Goal: Information Seeking & Learning: Find specific fact

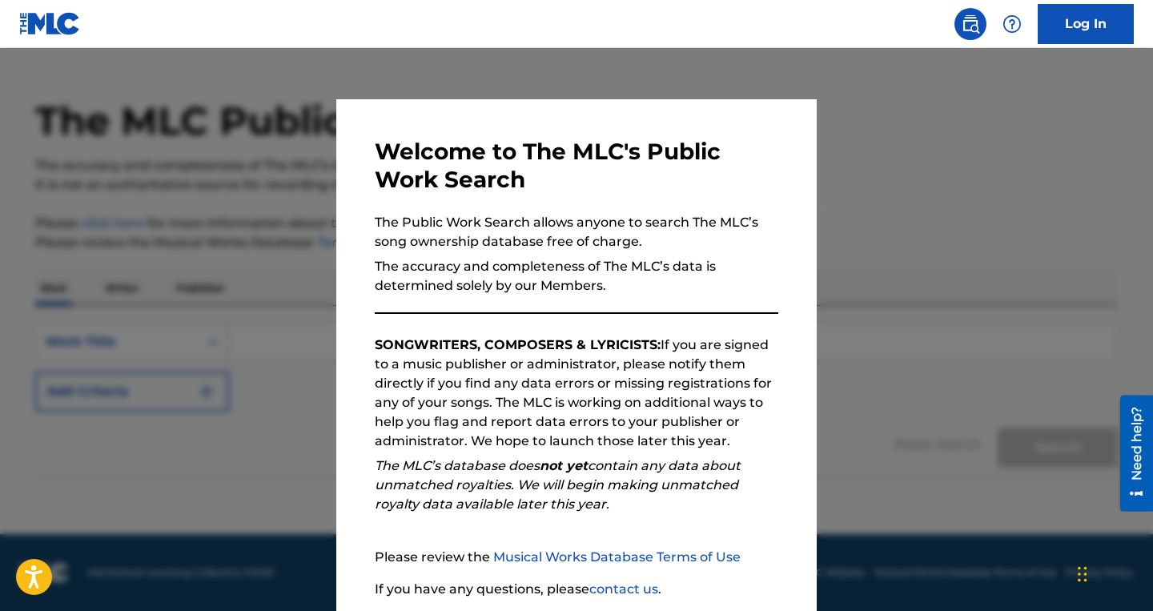
scroll to position [123, 0]
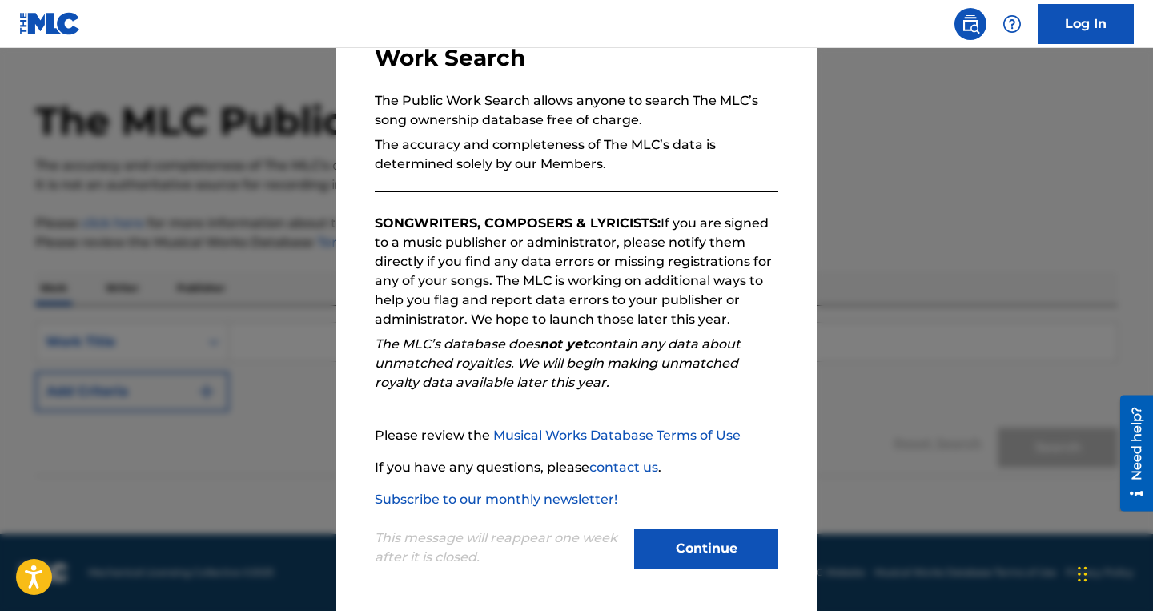
click at [707, 544] on button "Continue" at bounding box center [706, 548] width 144 height 40
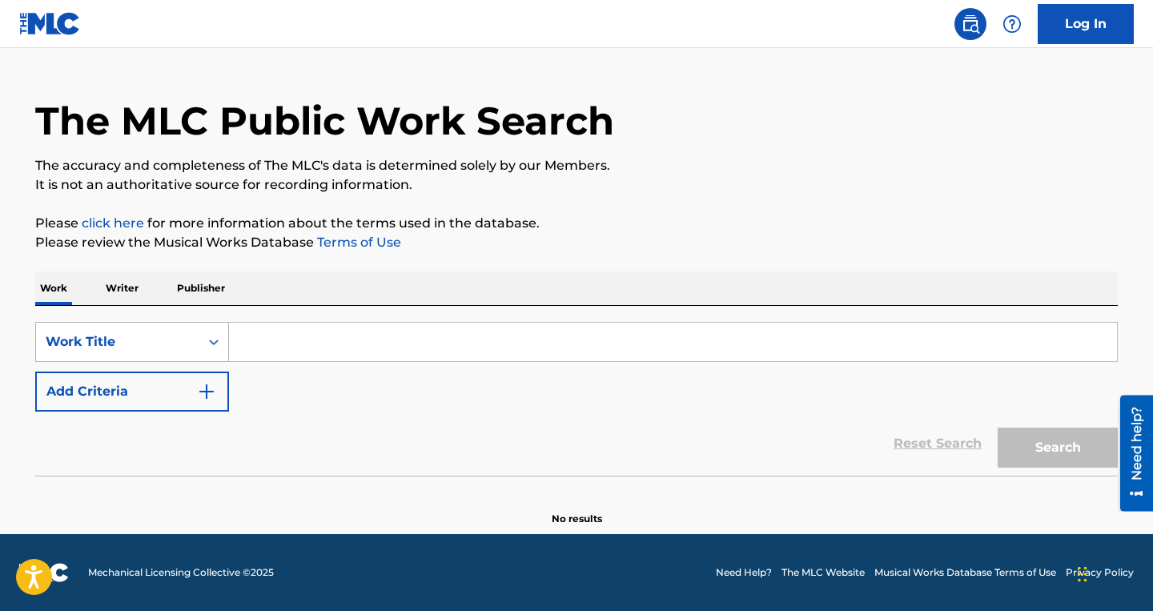
click at [187, 338] on div "Work Title" at bounding box center [118, 341] width 144 height 19
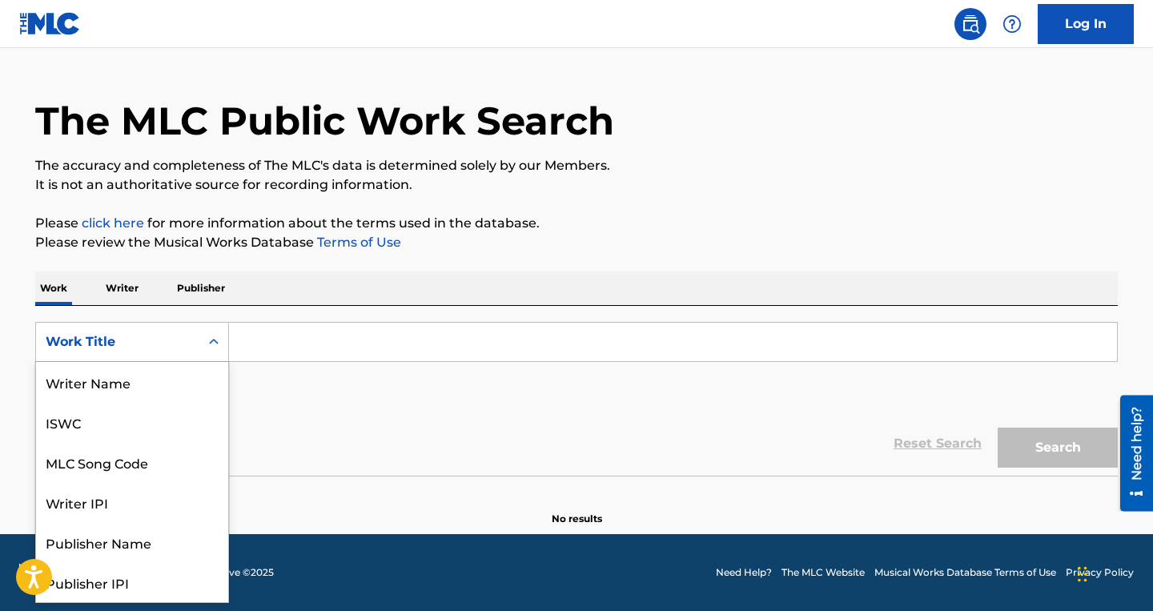
scroll to position [80, 0]
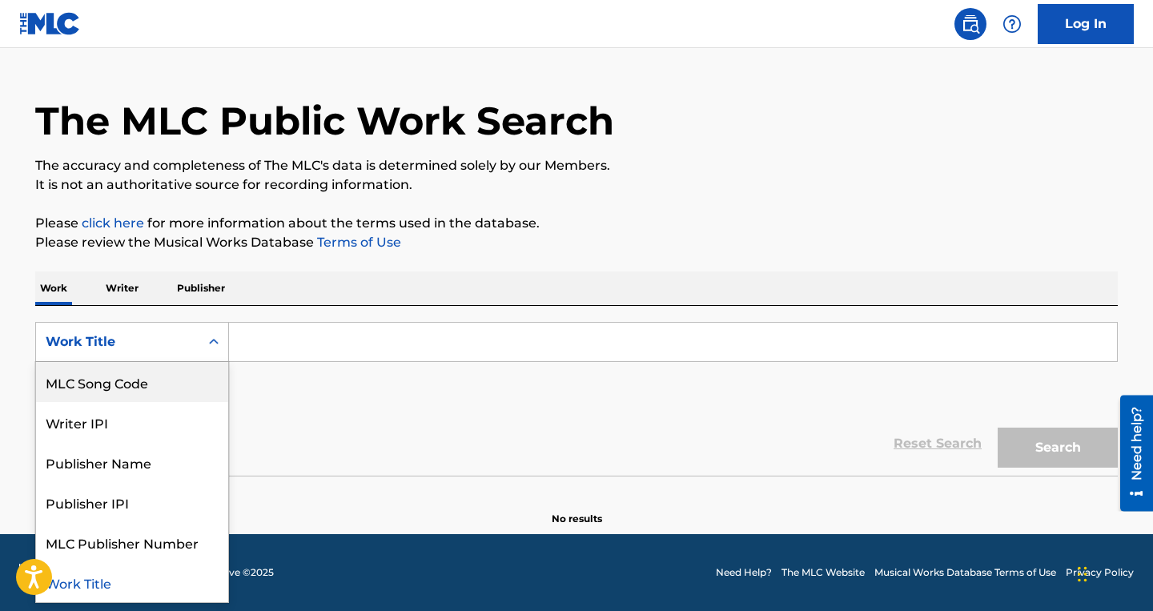
click at [147, 384] on div "MLC Song Code" at bounding box center [132, 382] width 192 height 40
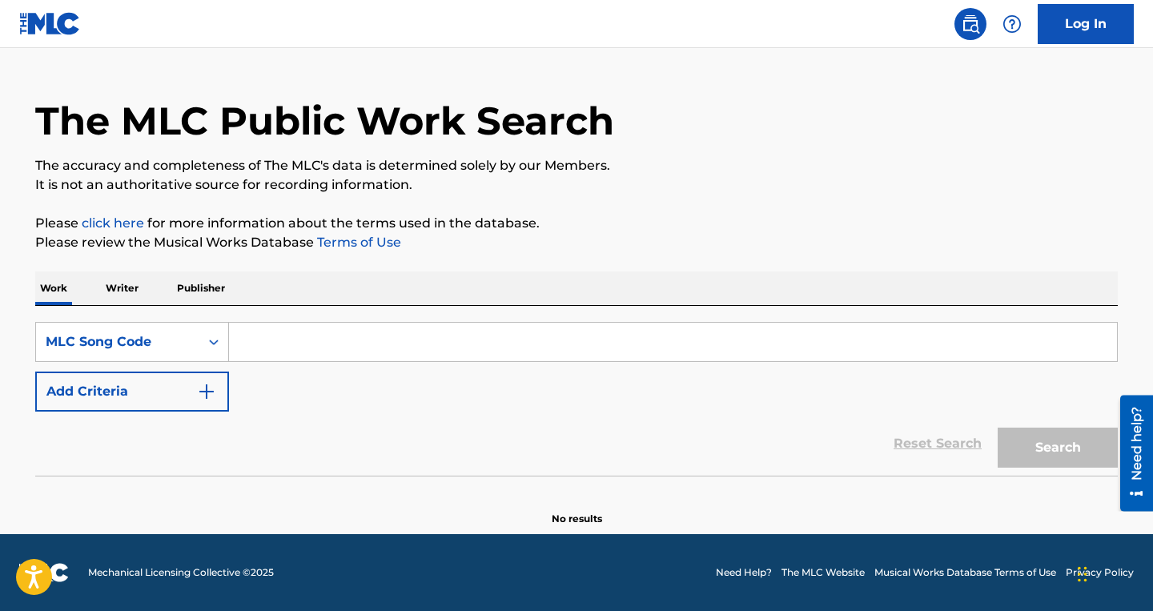
click at [271, 343] on input "Search Form" at bounding box center [673, 342] width 888 height 38
paste input "OM7EST"
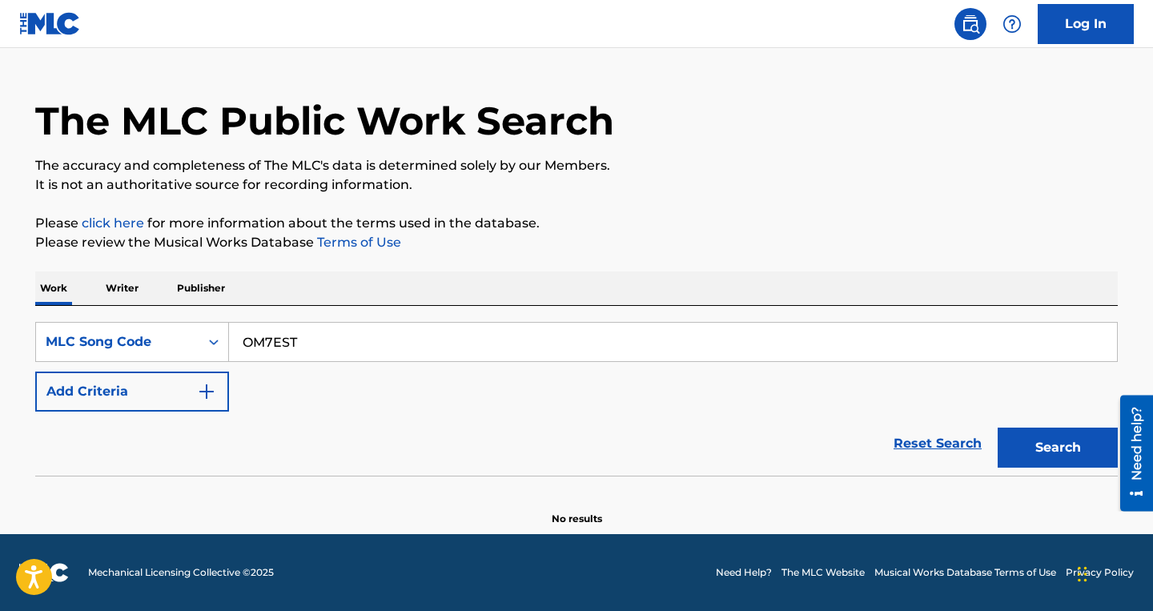
click at [998, 428] on button "Search" at bounding box center [1058, 448] width 120 height 40
click at [1041, 449] on button "Search" at bounding box center [1058, 448] width 120 height 40
click at [241, 339] on input "OM7EST" at bounding box center [673, 342] width 888 height 38
type input "OM7EST"
click at [998, 428] on button "Search" at bounding box center [1058, 448] width 120 height 40
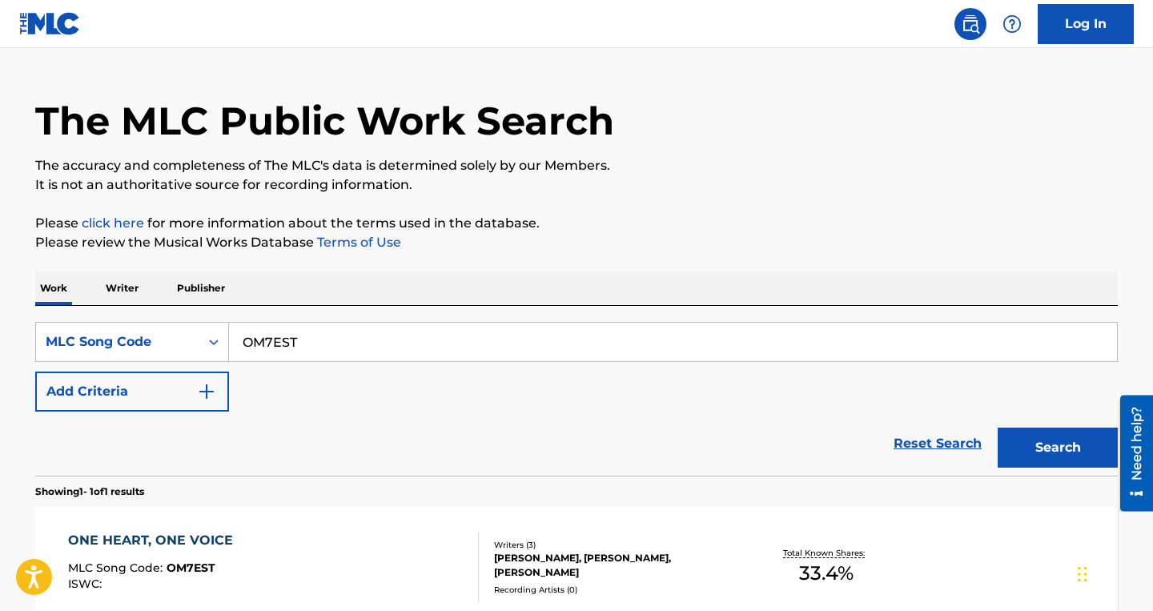
scroll to position [138, 0]
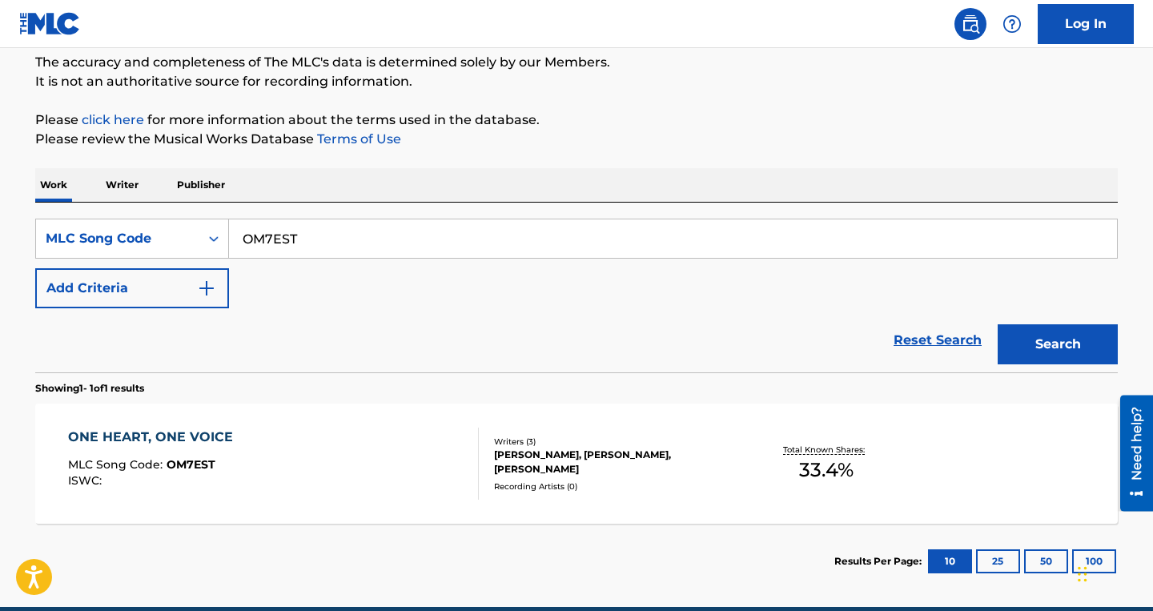
click at [206, 467] on span "OM7EST" at bounding box center [191, 464] width 49 height 14
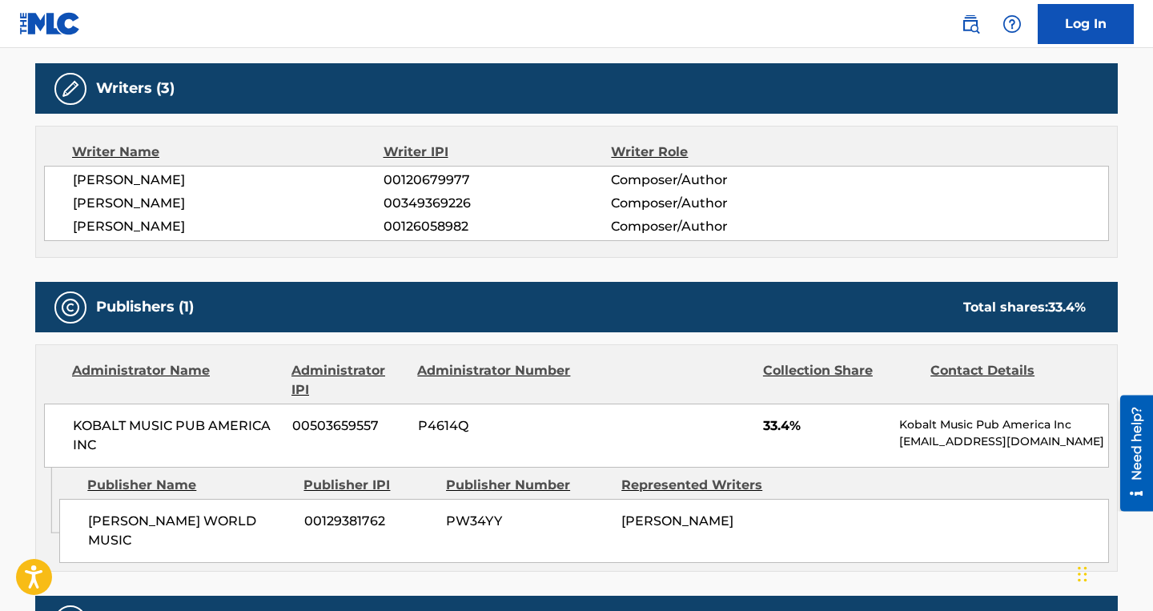
scroll to position [500, 0]
